Goal: Task Accomplishment & Management: Use online tool/utility

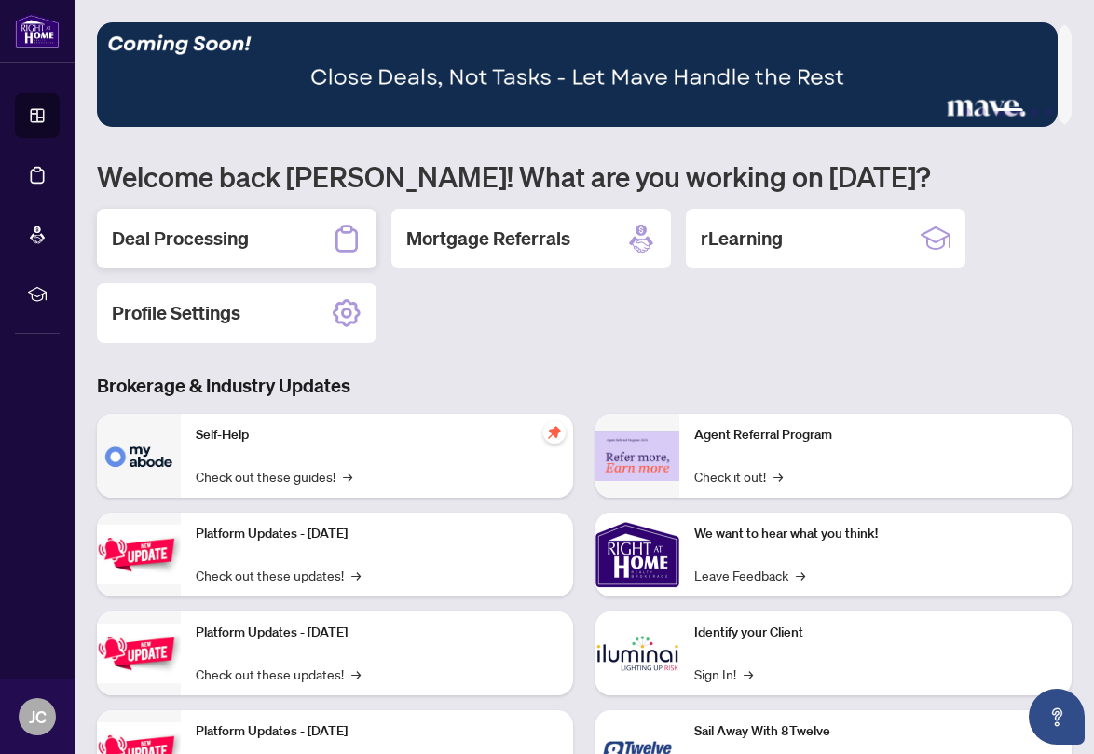
click at [174, 240] on h2 "Deal Processing" at bounding box center [180, 238] width 137 height 26
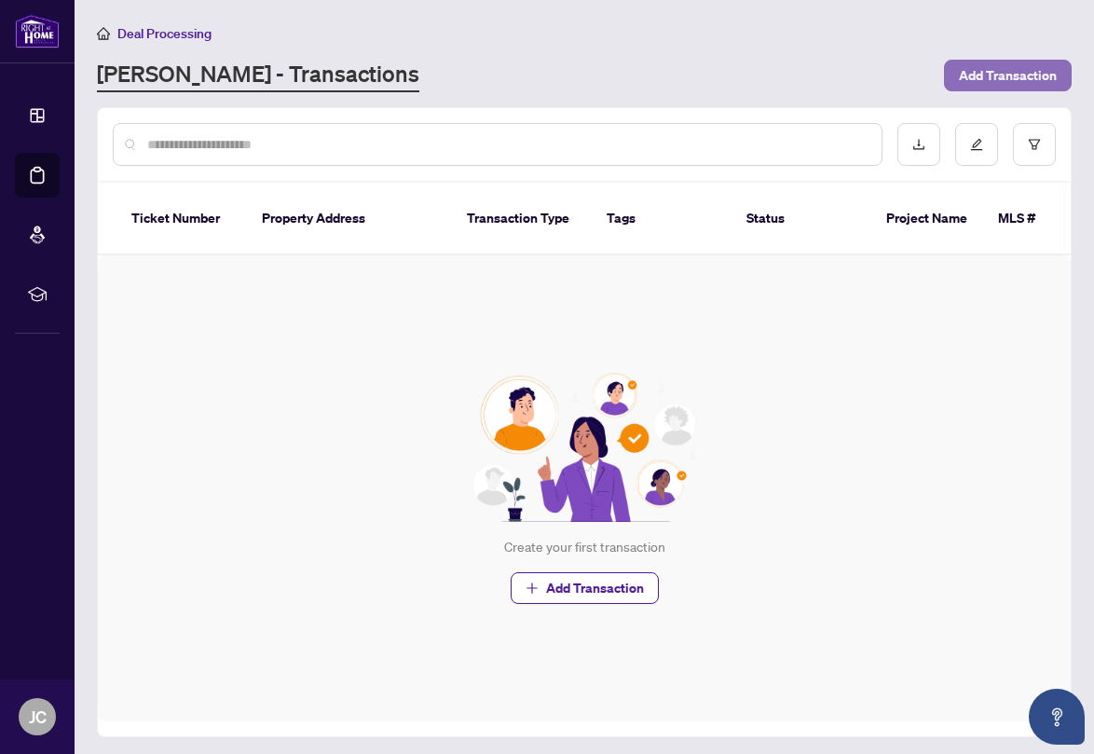
click at [985, 76] on span "Add Transaction" at bounding box center [1007, 76] width 98 height 30
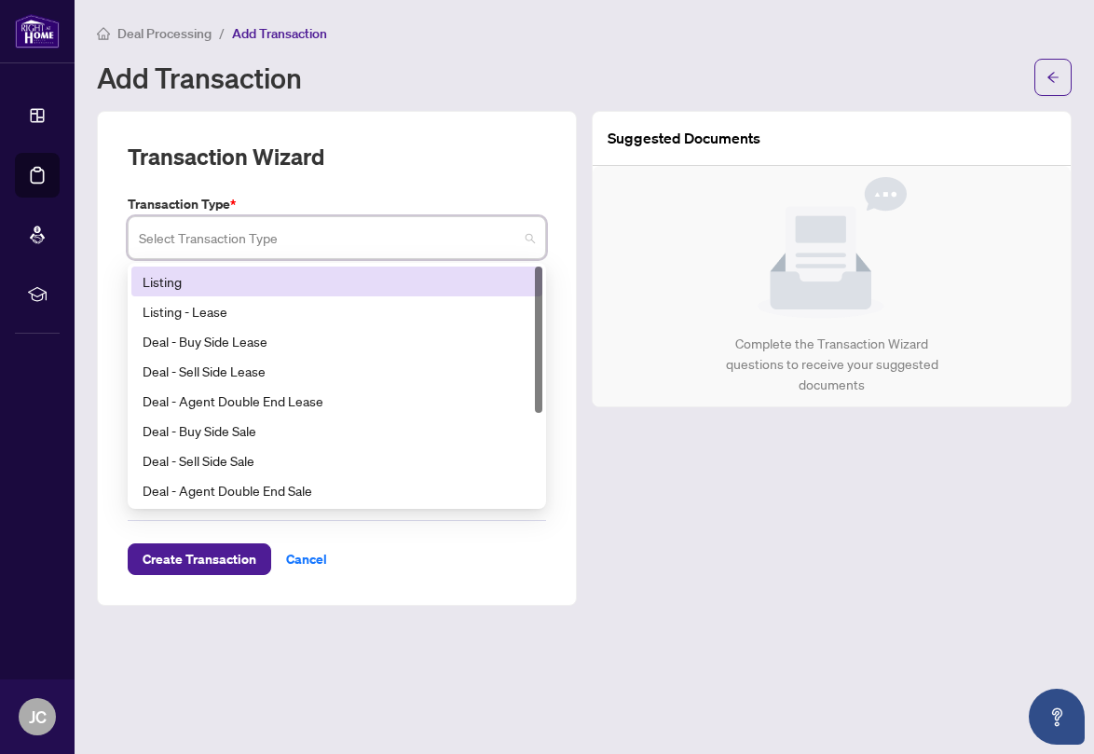
click at [250, 238] on input "search" at bounding box center [328, 240] width 379 height 41
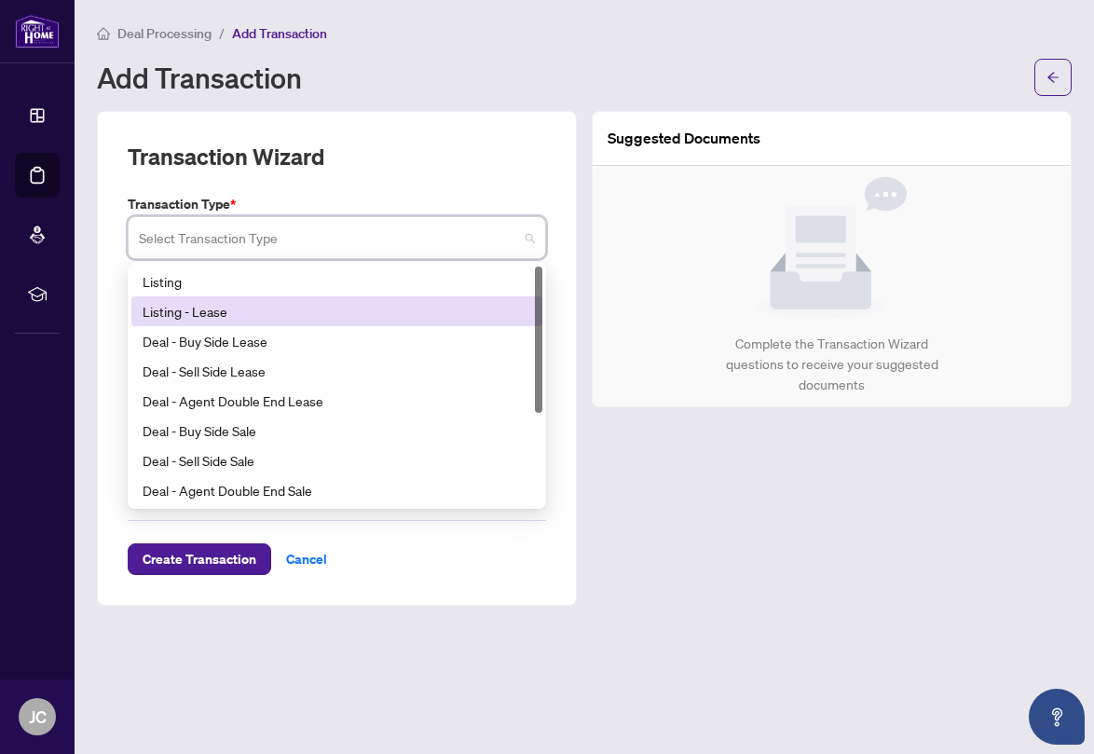
click at [606, 471] on div "Suggested Documents Complete the Transaction Wizard questions to receive your s…" at bounding box center [831, 358] width 495 height 495
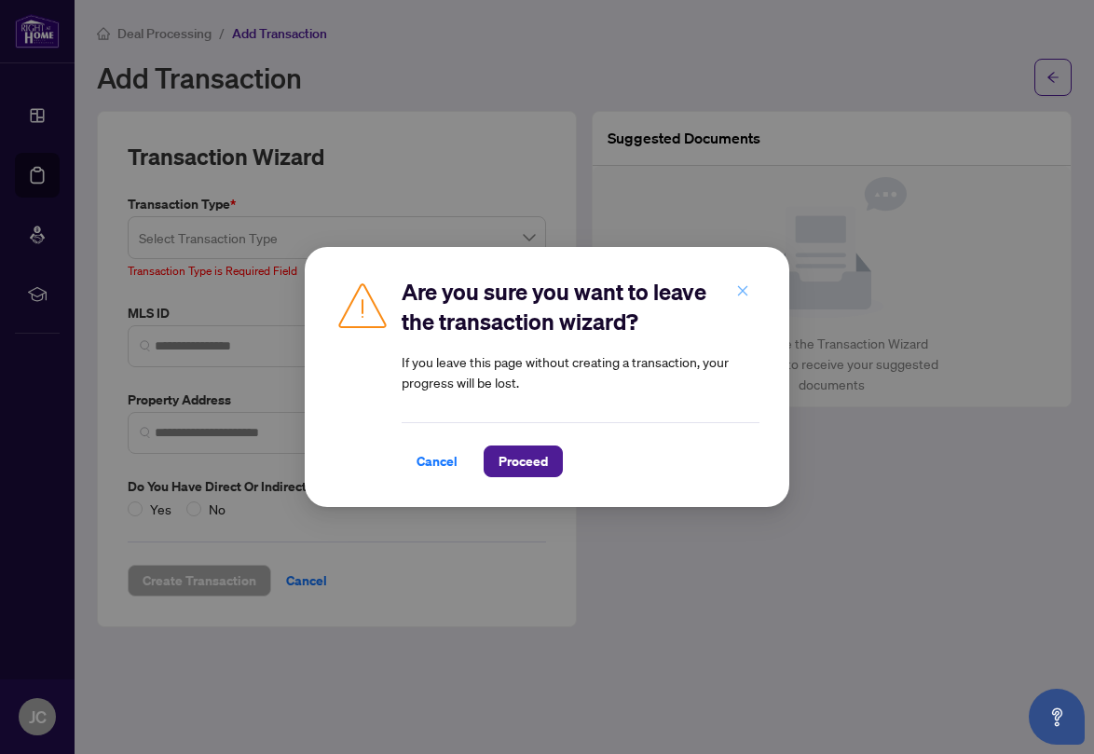
click at [744, 292] on icon "close" at bounding box center [742, 290] width 13 height 13
